Goal: Find specific page/section: Find specific page/section

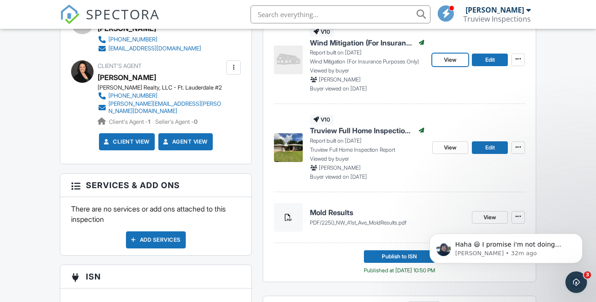
scroll to position [371, 0]
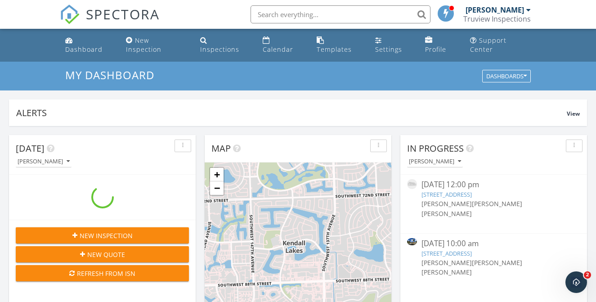
click at [326, 14] on input "text" at bounding box center [340, 14] width 180 height 18
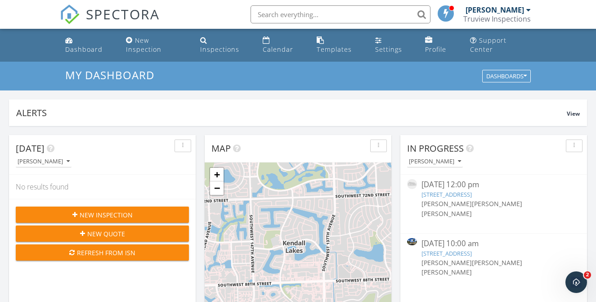
paste input "1780 NW 107t"
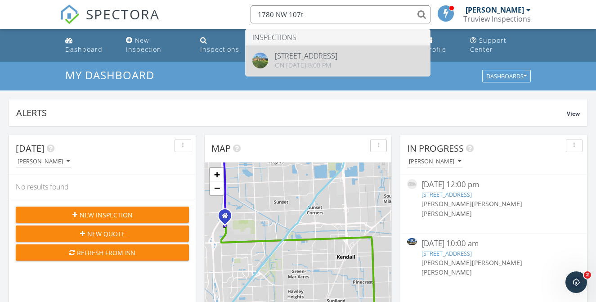
type input "1780 NW 107t"
